Goal: Transaction & Acquisition: Purchase product/service

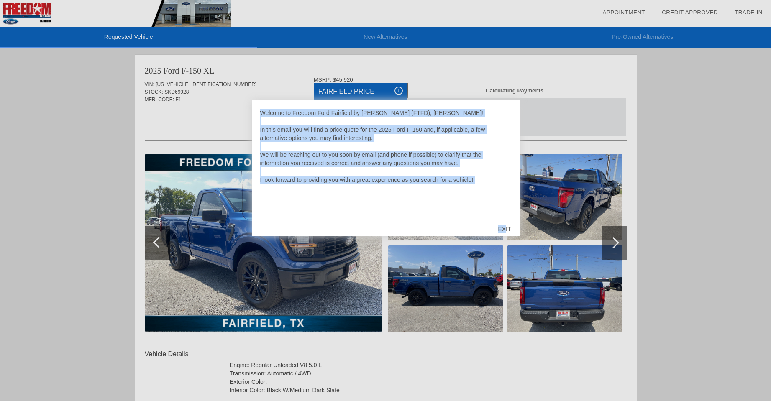
drag, startPoint x: 504, startPoint y: 229, endPoint x: 514, endPoint y: 235, distance: 10.7
click at [547, 256] on div "Welcome to Freedom Ford Fairfield by [PERSON_NAME] (FTFD), [PERSON_NAME]! In th…" at bounding box center [385, 200] width 771 height 401
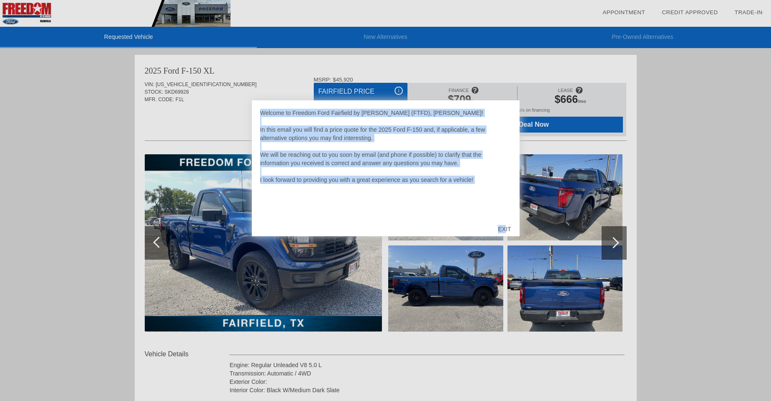
click at [505, 227] on div "EXIT" at bounding box center [505, 229] width 30 height 25
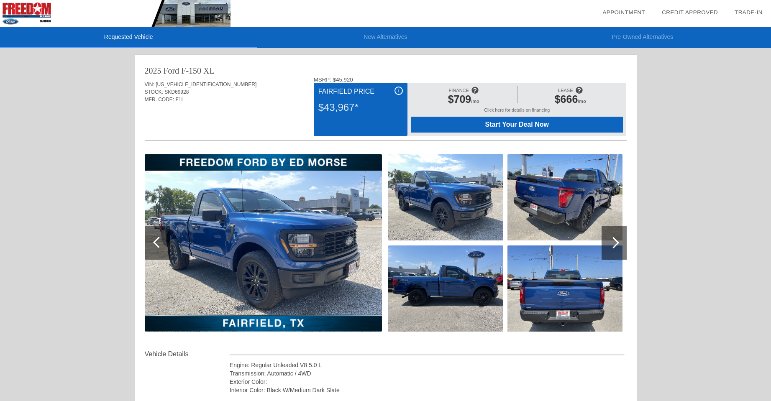
click at [699, 188] on div "Requested Vehicle New Alternatives Pre-Owned Alternatives date_range Appointmen…" at bounding box center [385, 343] width 771 height 687
click at [612, 243] on div at bounding box center [613, 242] width 11 height 11
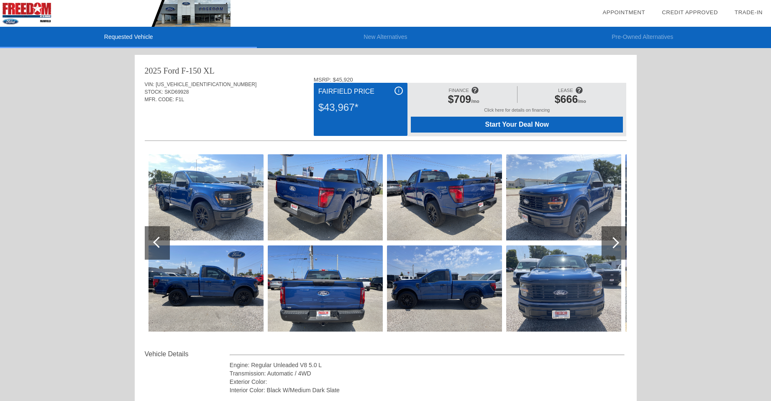
click at [612, 243] on div at bounding box center [613, 242] width 11 height 11
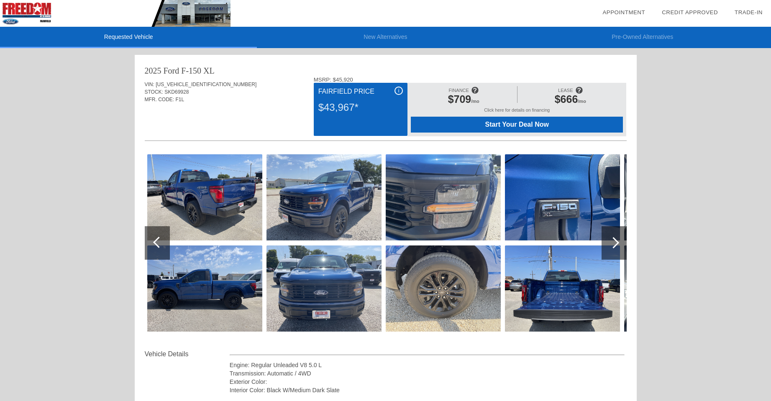
click at [612, 243] on div at bounding box center [613, 242] width 11 height 11
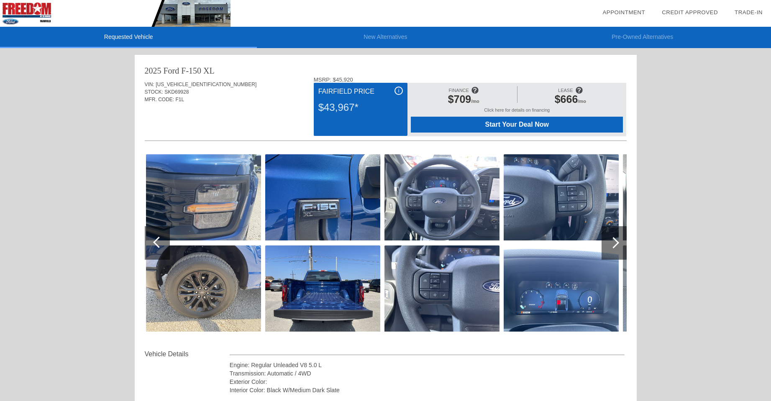
click at [612, 243] on div at bounding box center [613, 242] width 11 height 11
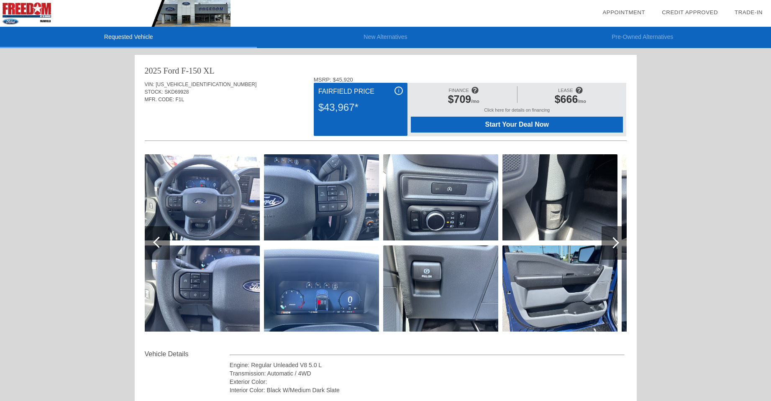
click at [158, 240] on div at bounding box center [158, 242] width 11 height 11
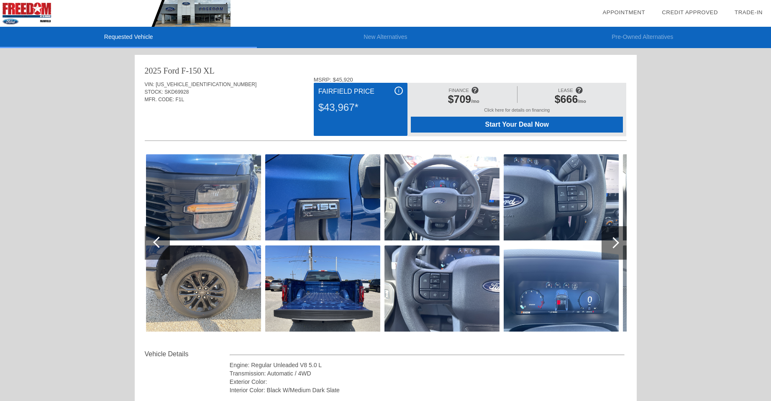
click at [621, 246] on div at bounding box center [614, 242] width 25 height 33
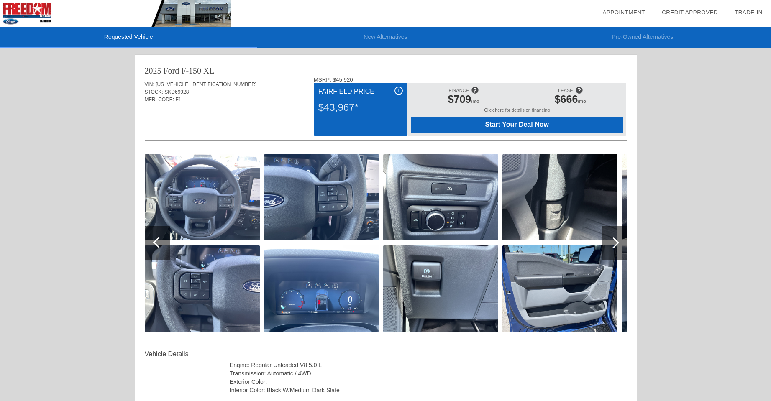
click at [621, 246] on div at bounding box center [614, 242] width 25 height 33
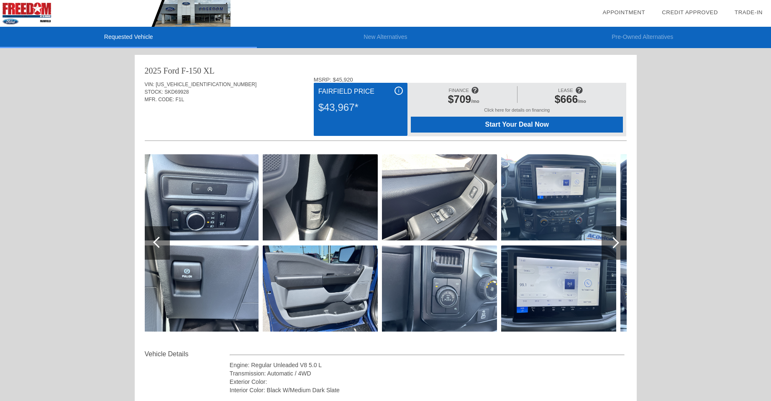
click at [622, 246] on div at bounding box center [614, 242] width 25 height 33
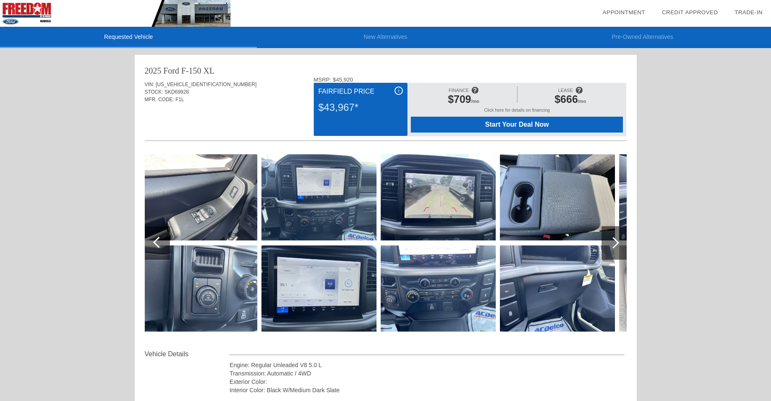
click at [622, 247] on div at bounding box center [614, 242] width 25 height 33
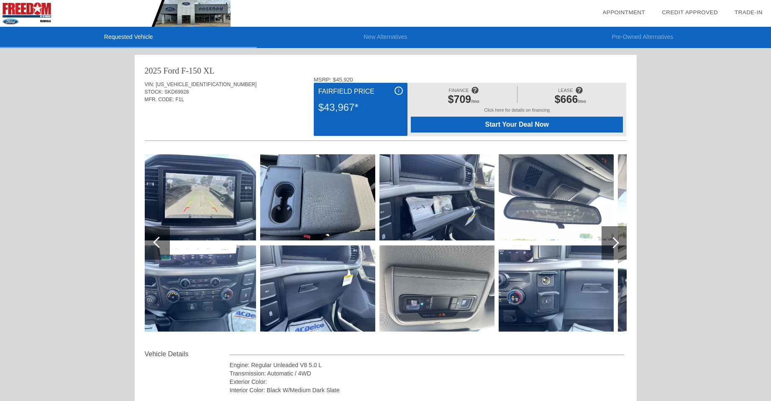
click at [620, 249] on div at bounding box center [614, 242] width 25 height 33
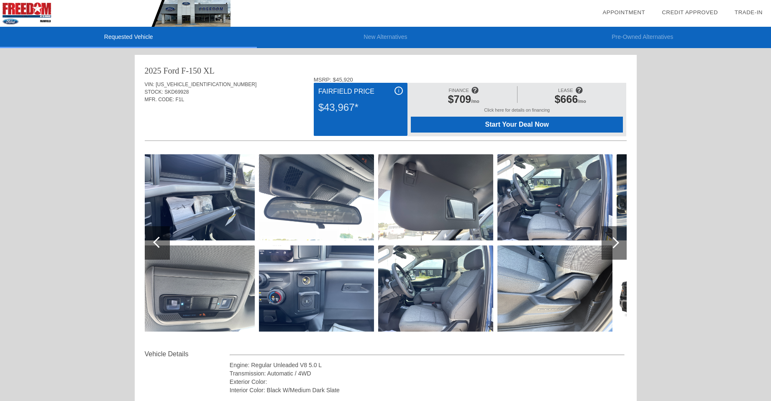
click at [619, 247] on div at bounding box center [614, 242] width 25 height 33
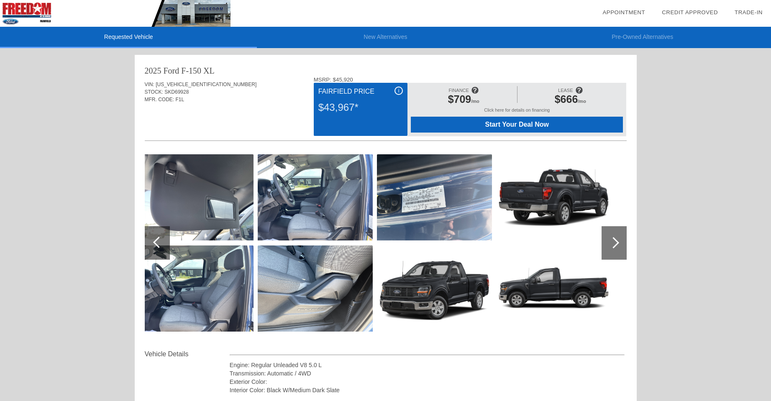
click at [616, 247] on div at bounding box center [613, 242] width 11 height 11
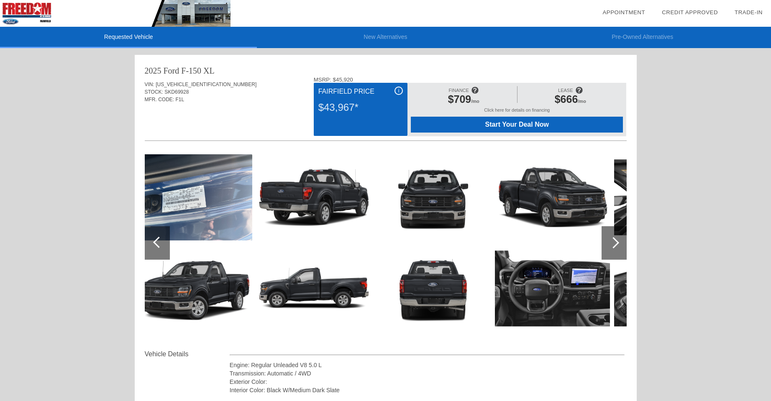
click at [616, 247] on div at bounding box center [613, 242] width 11 height 11
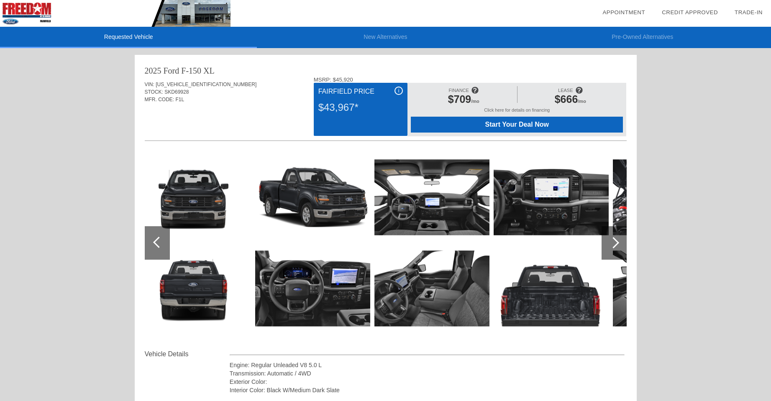
click at [616, 247] on div at bounding box center [613, 242] width 11 height 11
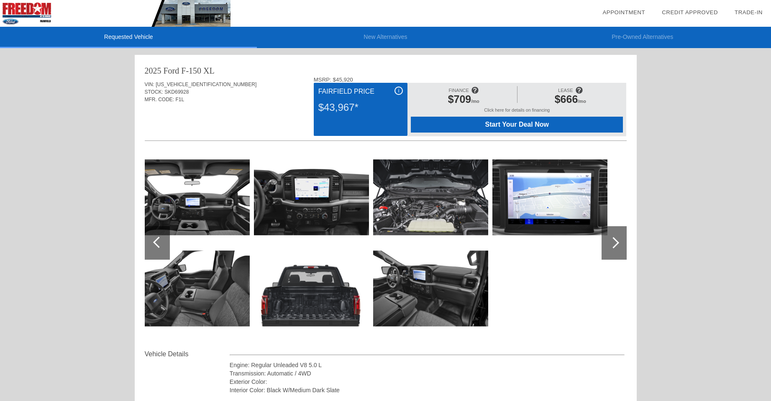
click at [609, 244] on div at bounding box center [613, 242] width 11 height 11
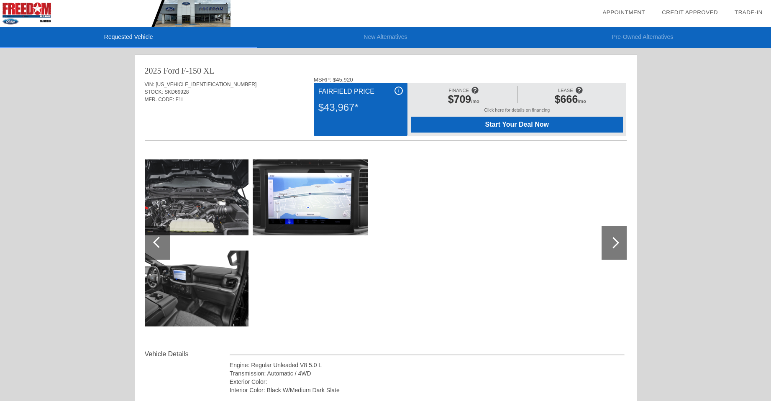
click at [162, 247] on div at bounding box center [157, 242] width 25 height 33
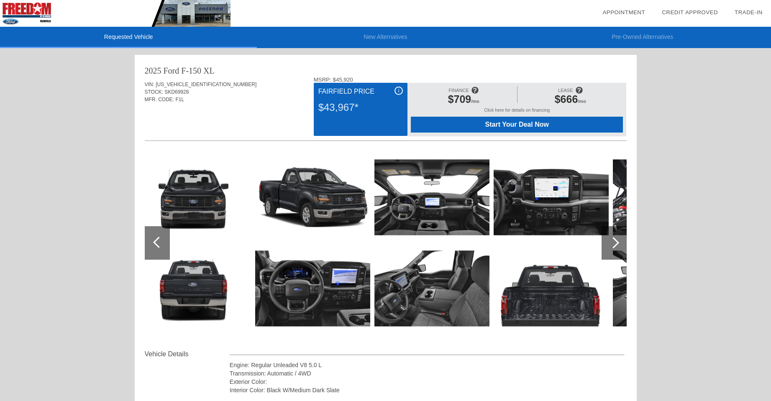
click at [162, 247] on div at bounding box center [157, 242] width 25 height 33
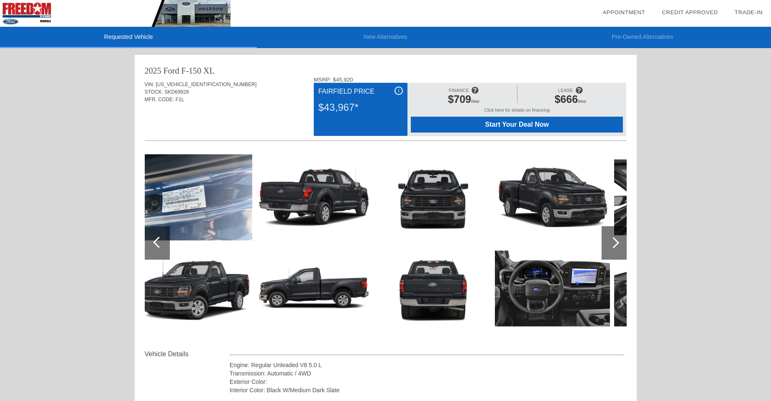
click at [162, 247] on div at bounding box center [157, 242] width 25 height 33
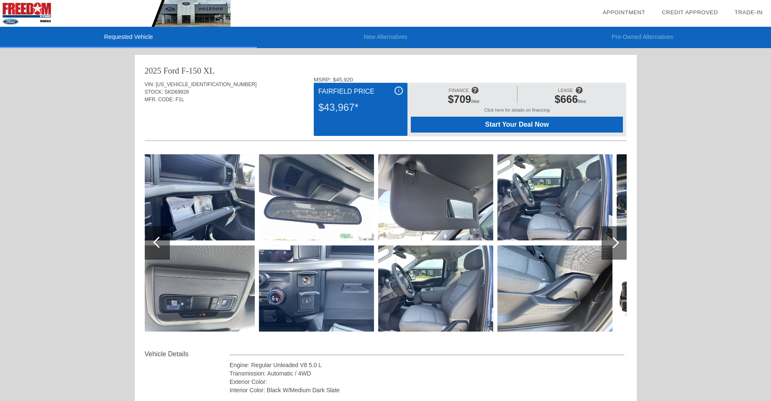
click at [162, 247] on div at bounding box center [157, 242] width 25 height 33
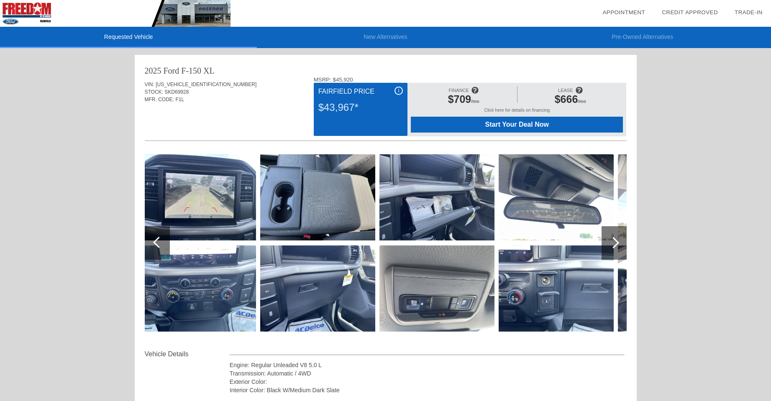
click at [563, 275] on img at bounding box center [556, 289] width 115 height 86
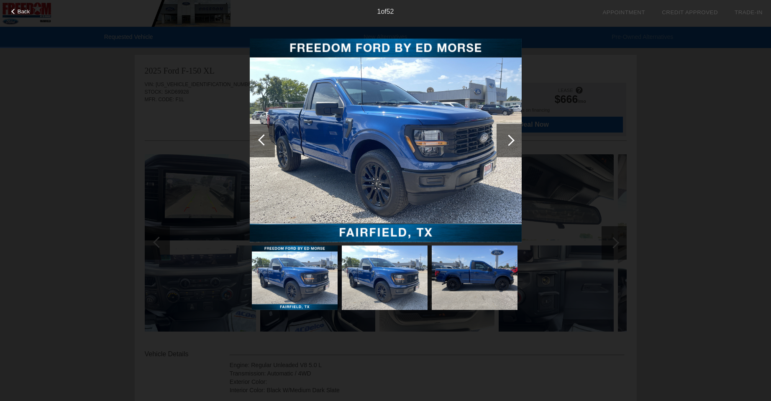
click at [516, 144] on div at bounding box center [509, 140] width 25 height 33
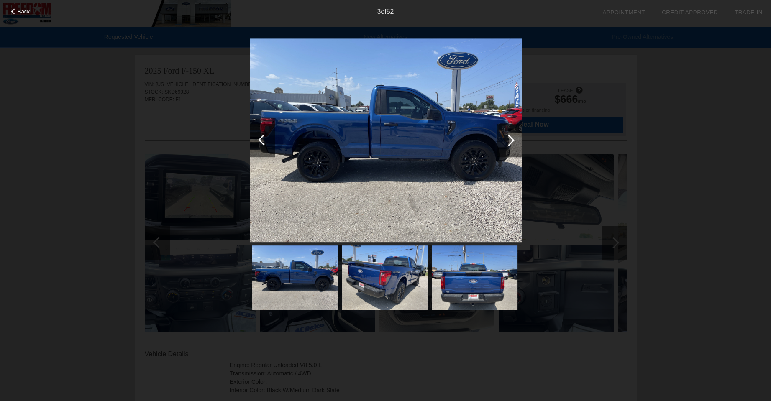
click at [516, 144] on div at bounding box center [509, 140] width 25 height 33
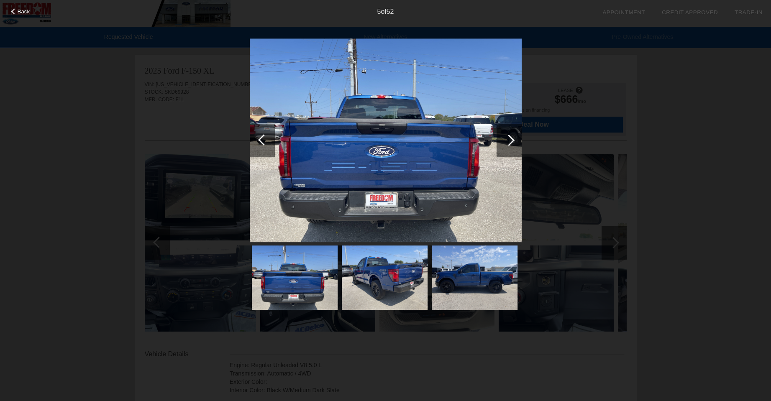
click at [516, 144] on div at bounding box center [509, 140] width 25 height 33
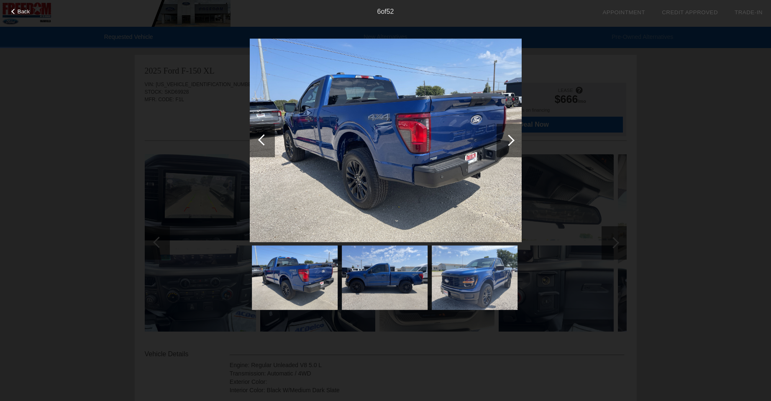
click at [516, 144] on div at bounding box center [509, 140] width 25 height 33
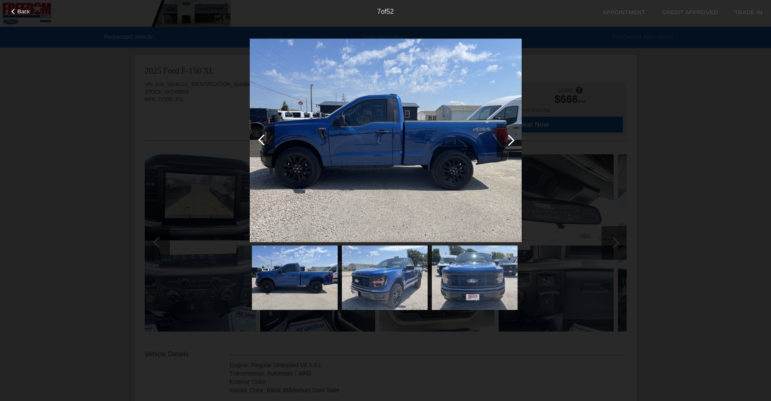
click at [516, 144] on div at bounding box center [509, 140] width 25 height 33
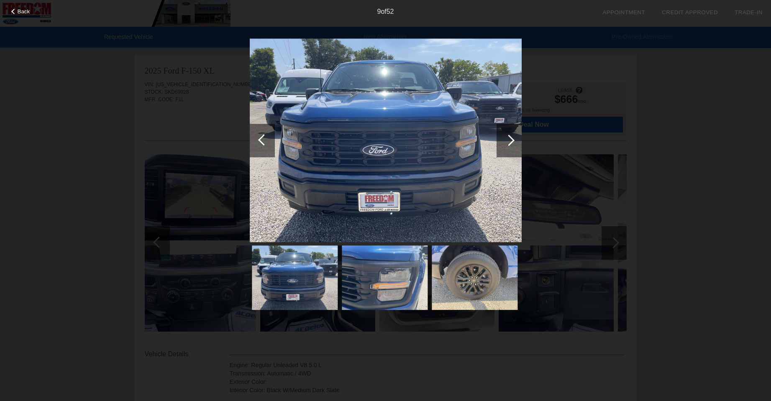
click at [516, 144] on div at bounding box center [509, 140] width 25 height 33
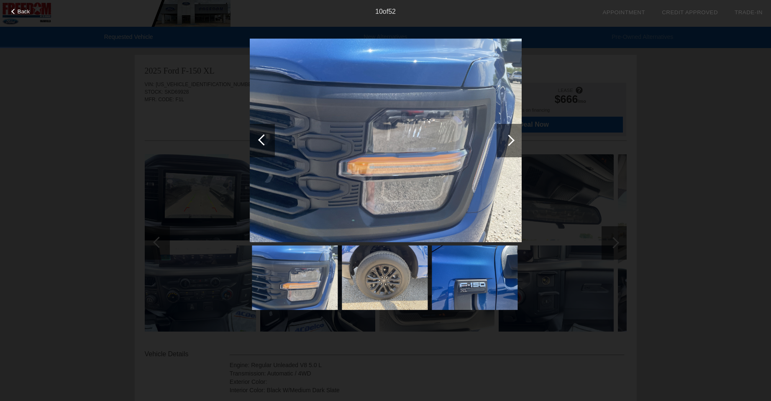
click at [516, 144] on div at bounding box center [509, 140] width 25 height 33
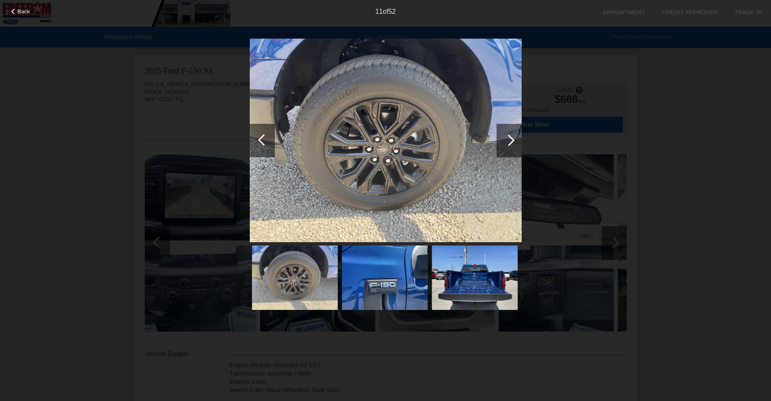
click at [516, 144] on div at bounding box center [509, 140] width 25 height 33
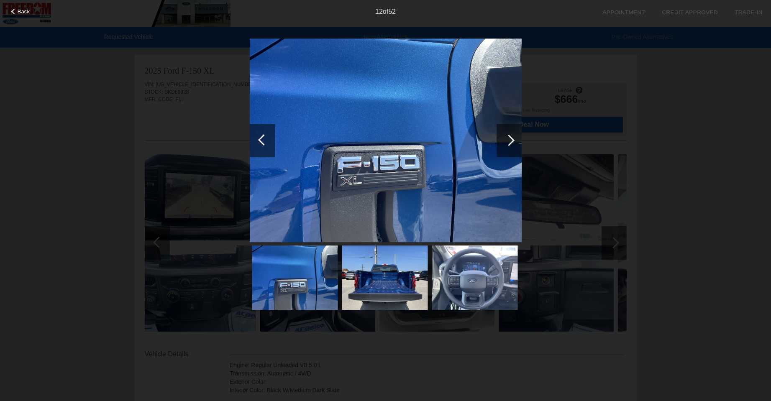
click at [516, 144] on div at bounding box center [509, 140] width 25 height 33
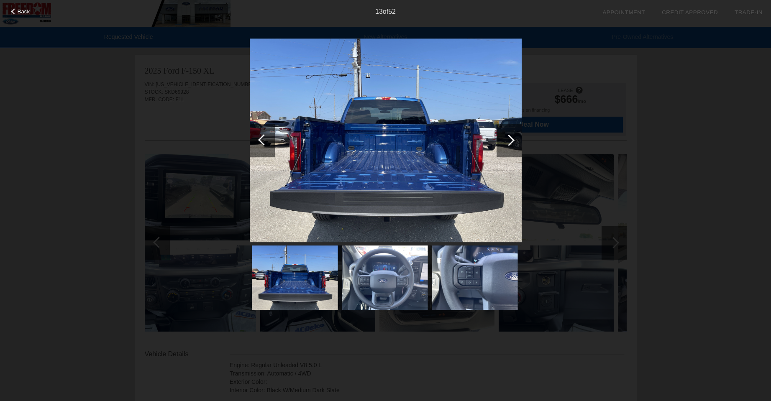
click at [516, 144] on div at bounding box center [509, 140] width 25 height 33
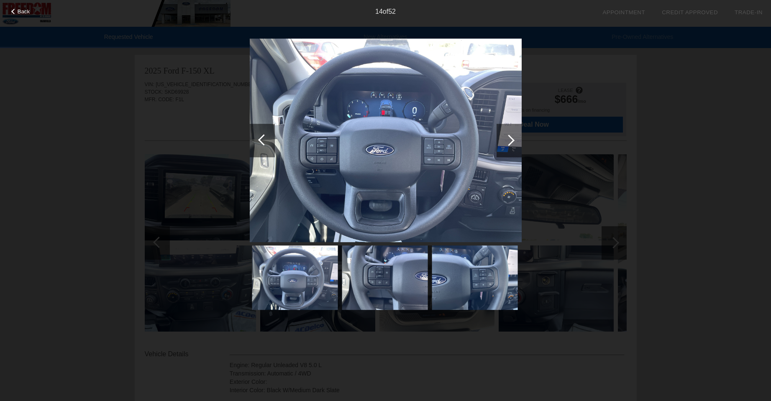
click at [516, 144] on div at bounding box center [509, 140] width 25 height 33
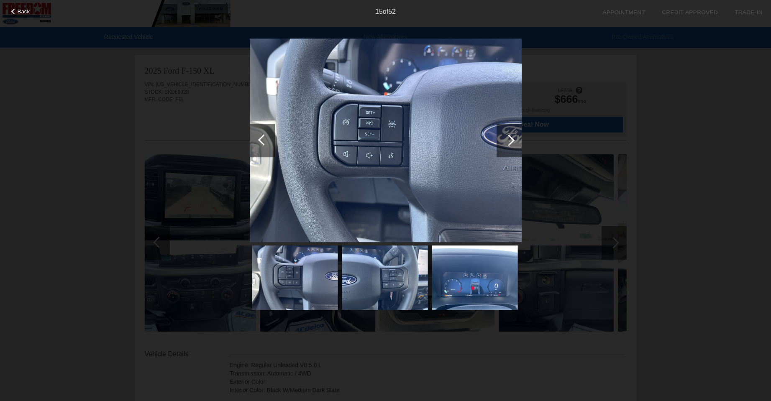
click at [516, 144] on div at bounding box center [509, 140] width 25 height 33
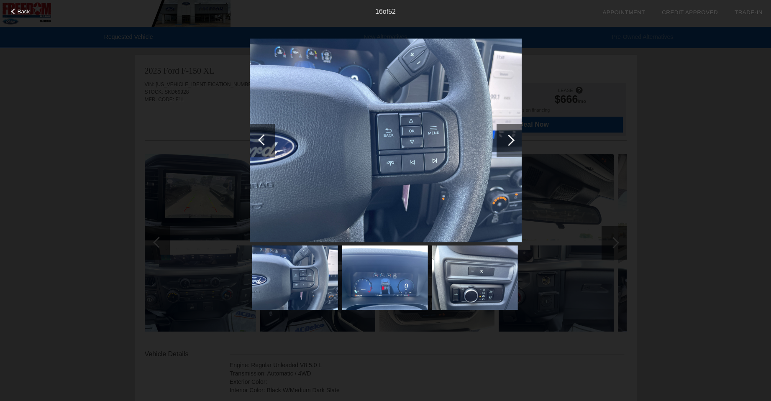
click at [516, 144] on div at bounding box center [509, 140] width 25 height 33
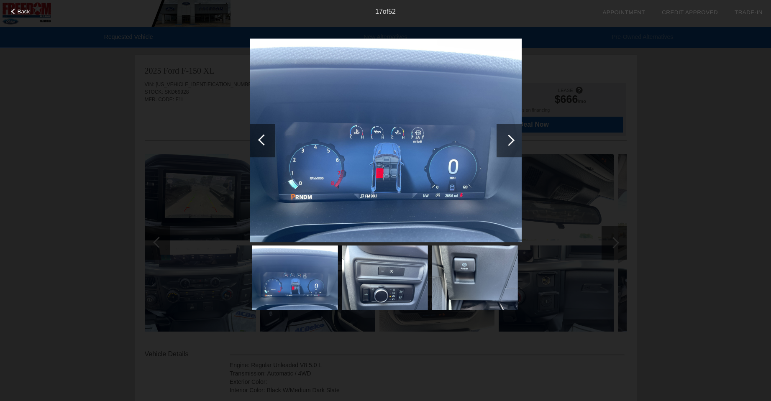
click at [516, 144] on div at bounding box center [509, 140] width 25 height 33
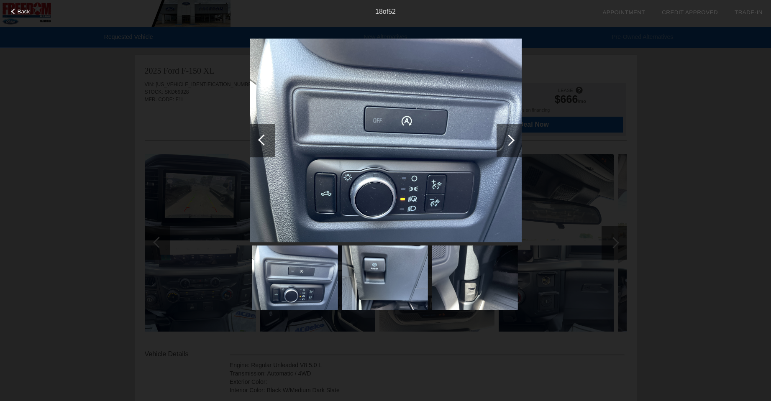
click at [516, 144] on div at bounding box center [509, 140] width 25 height 33
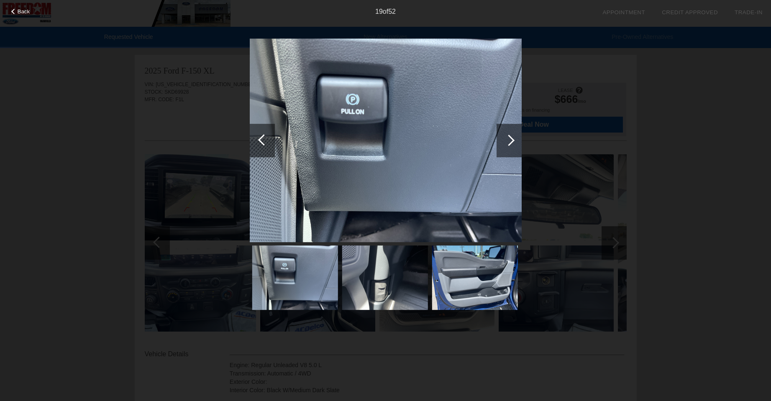
click at [516, 144] on div at bounding box center [509, 140] width 25 height 33
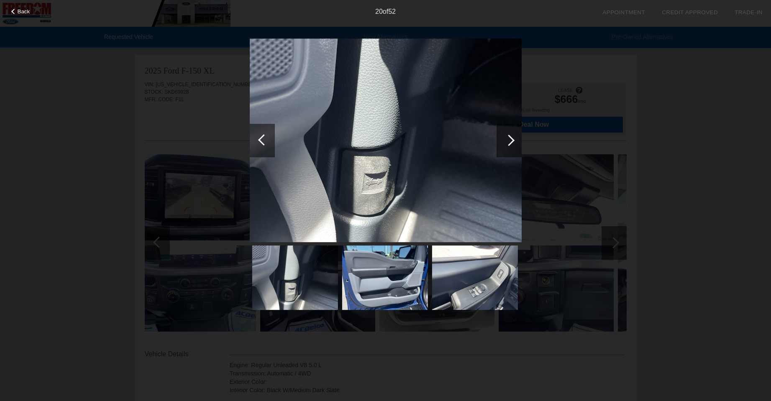
click at [516, 144] on div at bounding box center [509, 140] width 25 height 33
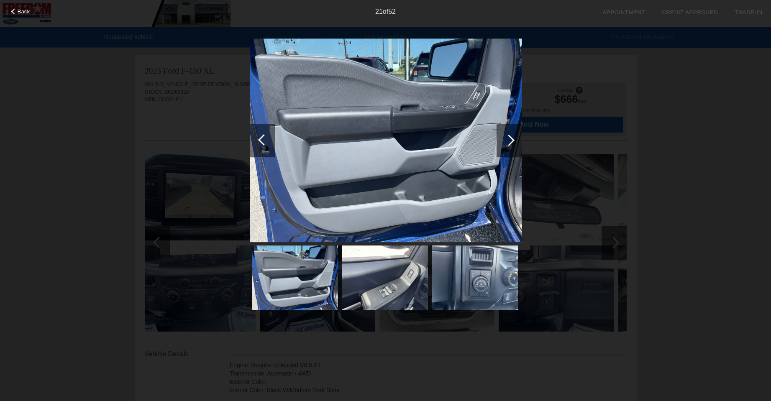
click at [516, 144] on div at bounding box center [509, 140] width 25 height 33
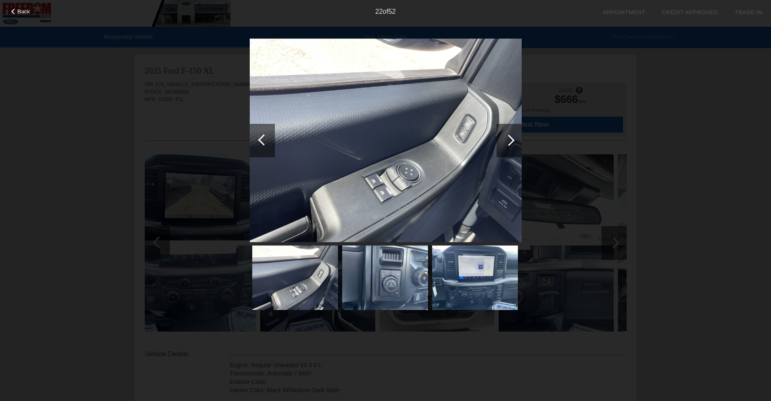
click at [516, 144] on div at bounding box center [509, 140] width 25 height 33
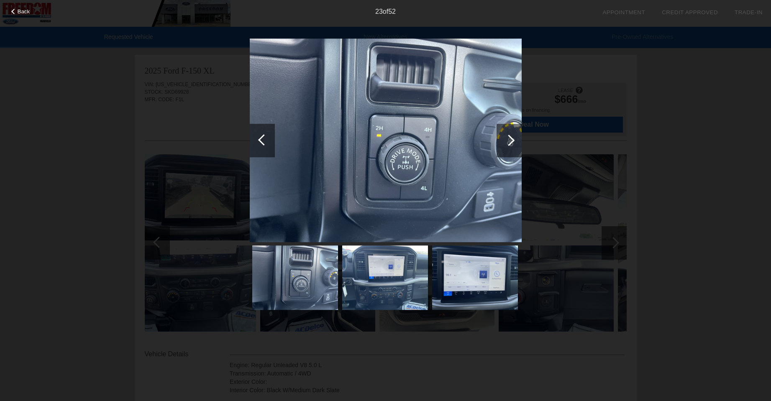
click at [516, 144] on div at bounding box center [509, 140] width 25 height 33
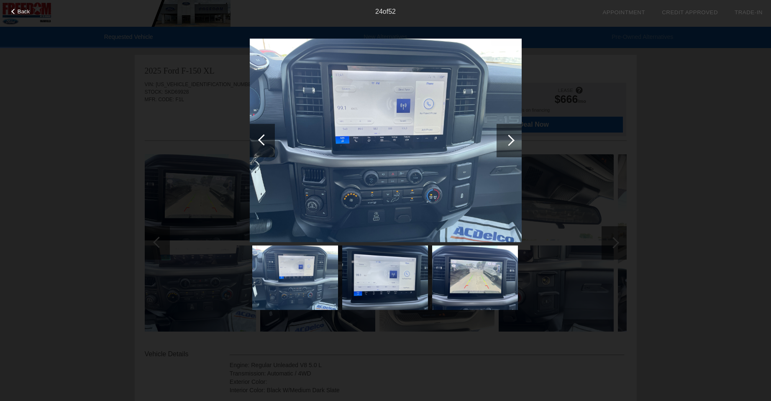
click at [516, 144] on div at bounding box center [509, 140] width 25 height 33
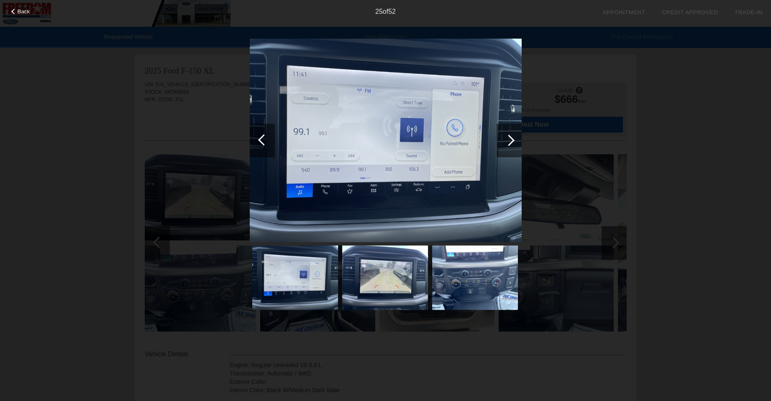
click at [516, 144] on div at bounding box center [509, 140] width 25 height 33
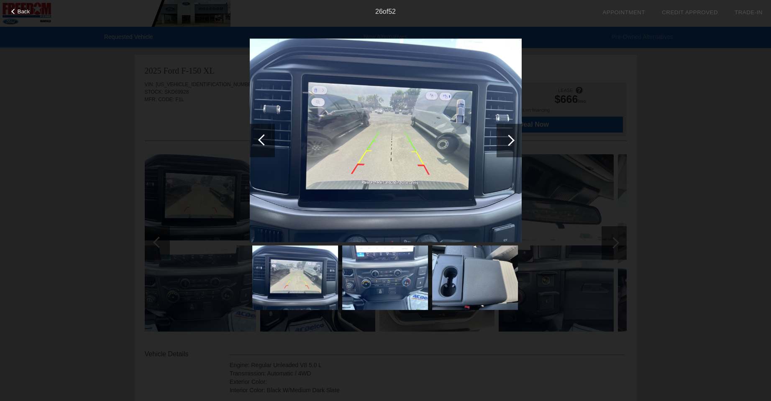
click at [516, 144] on div at bounding box center [509, 140] width 25 height 33
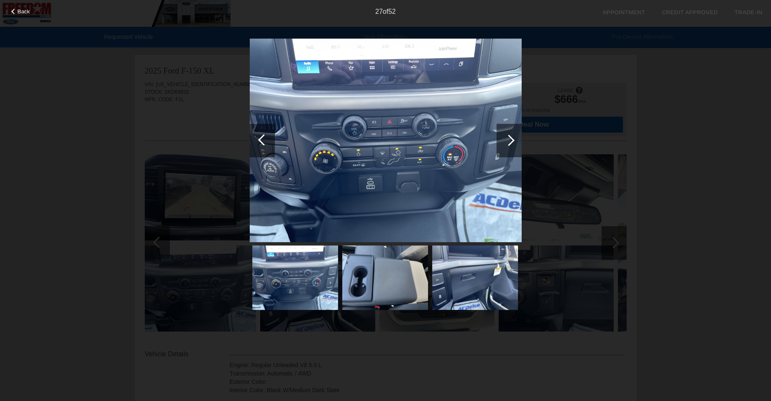
click at [516, 144] on div at bounding box center [509, 140] width 25 height 33
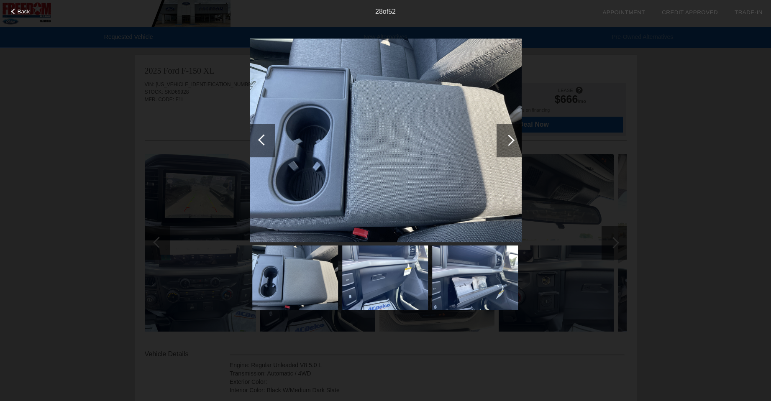
click at [516, 144] on div at bounding box center [509, 140] width 25 height 33
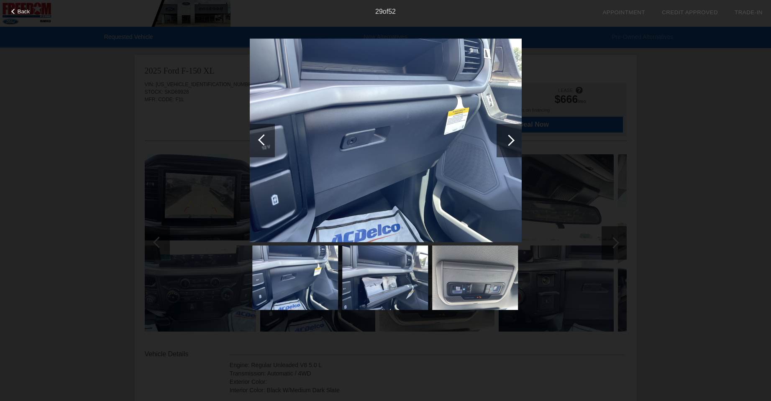
click at [516, 144] on div at bounding box center [509, 140] width 25 height 33
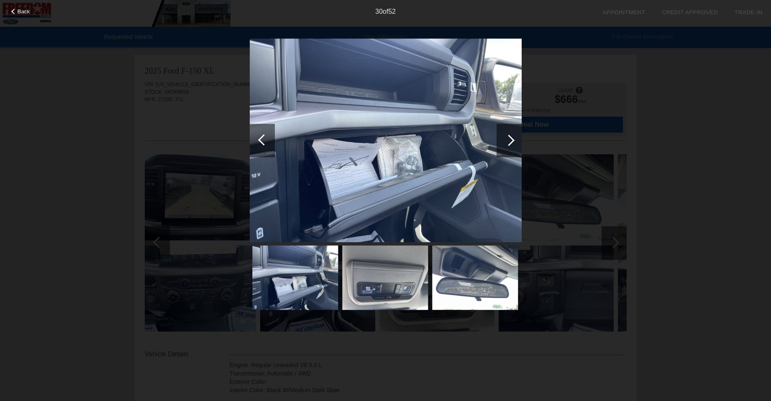
click at [516, 144] on div at bounding box center [509, 140] width 25 height 33
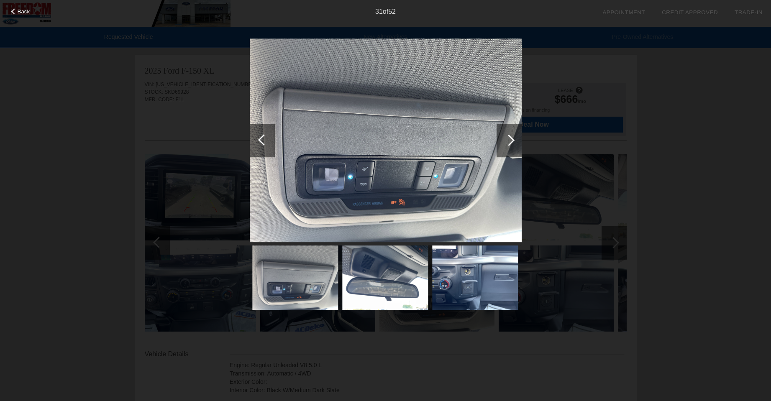
click at [516, 144] on div at bounding box center [509, 140] width 25 height 33
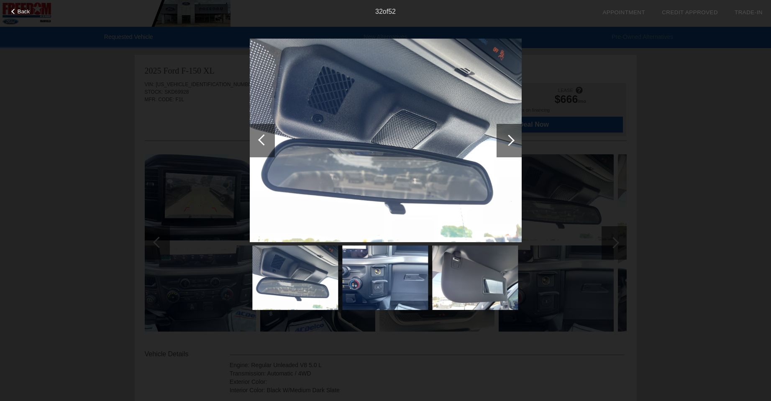
click at [516, 144] on div at bounding box center [509, 140] width 25 height 33
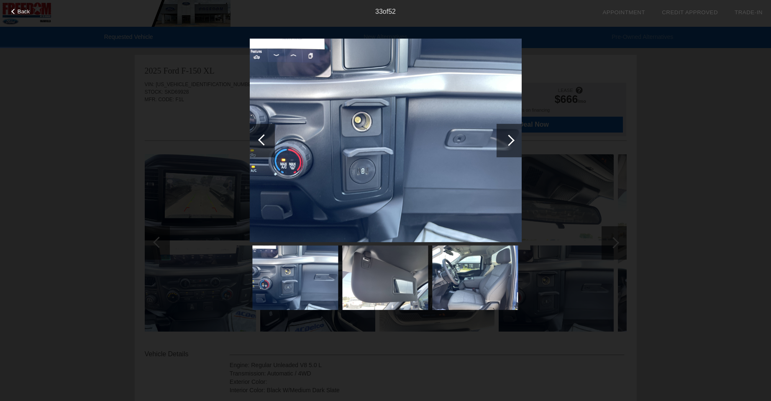
click at [516, 144] on div at bounding box center [509, 140] width 25 height 33
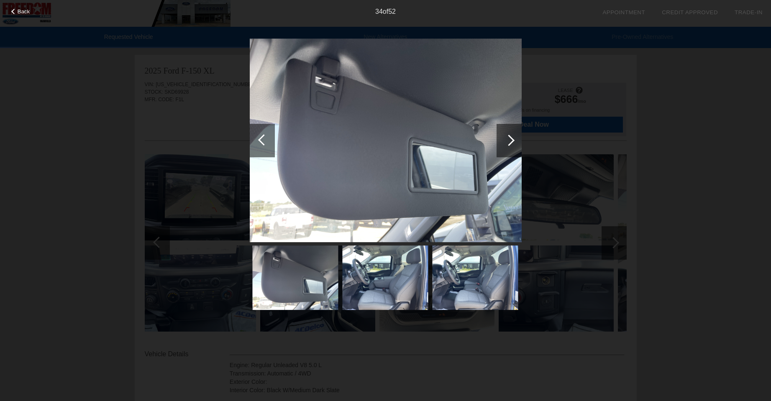
click at [516, 144] on div at bounding box center [509, 140] width 25 height 33
